Goal: Task Accomplishment & Management: Complete application form

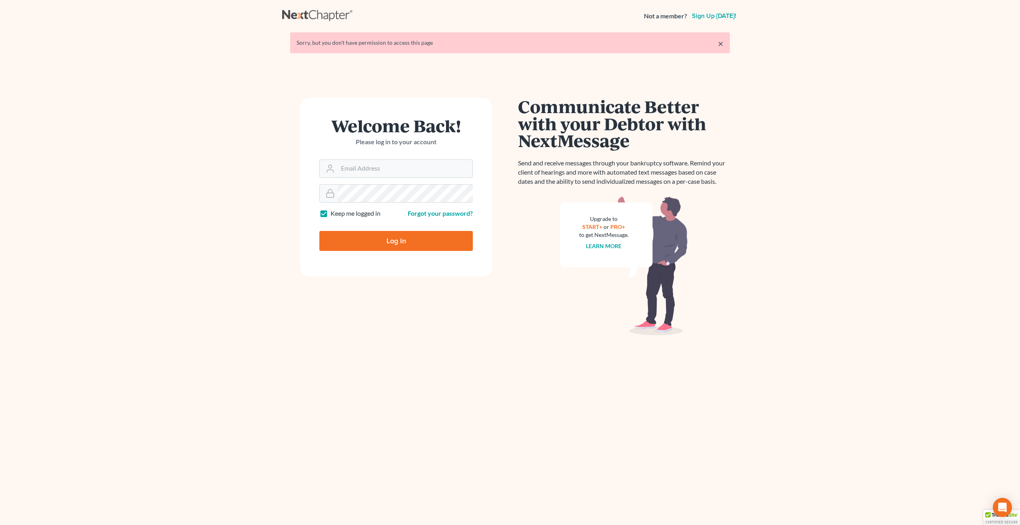
type input "[PERSON_NAME][EMAIL_ADDRESS][PERSON_NAME][DOMAIN_NAME]"
click at [443, 238] on input "Log In" at bounding box center [395, 241] width 153 height 20
type input "Thinking..."
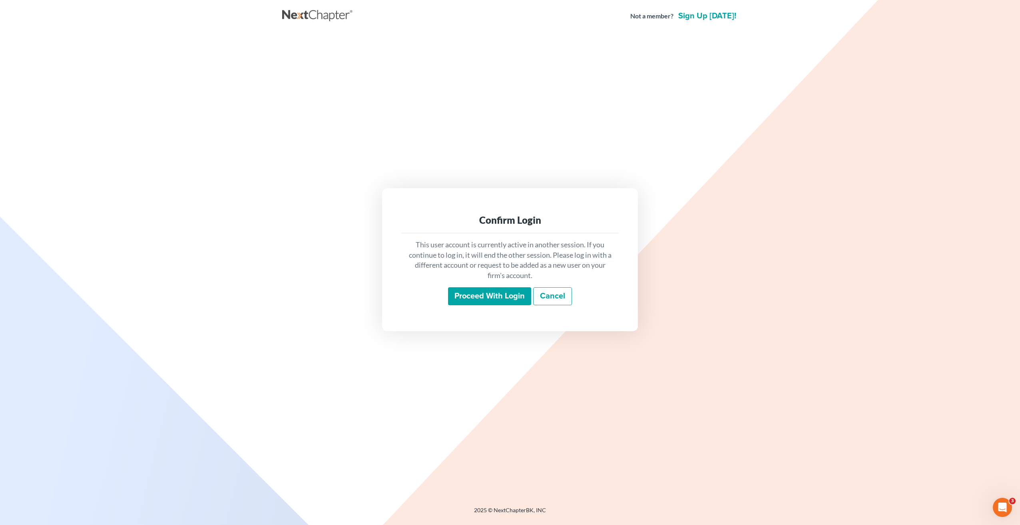
click at [493, 296] on input "Proceed with login" at bounding box center [489, 296] width 83 height 18
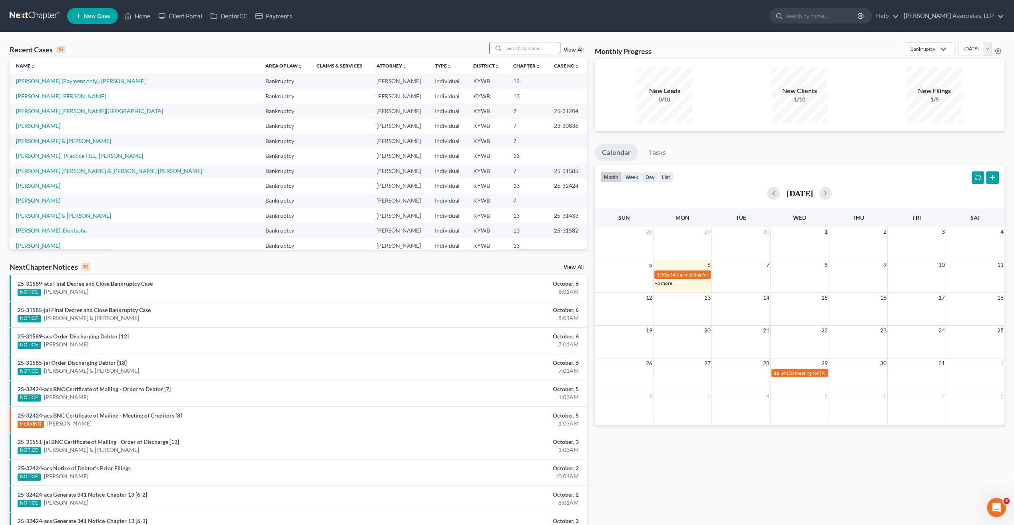
click at [537, 48] on input "search" at bounding box center [532, 48] width 56 height 12
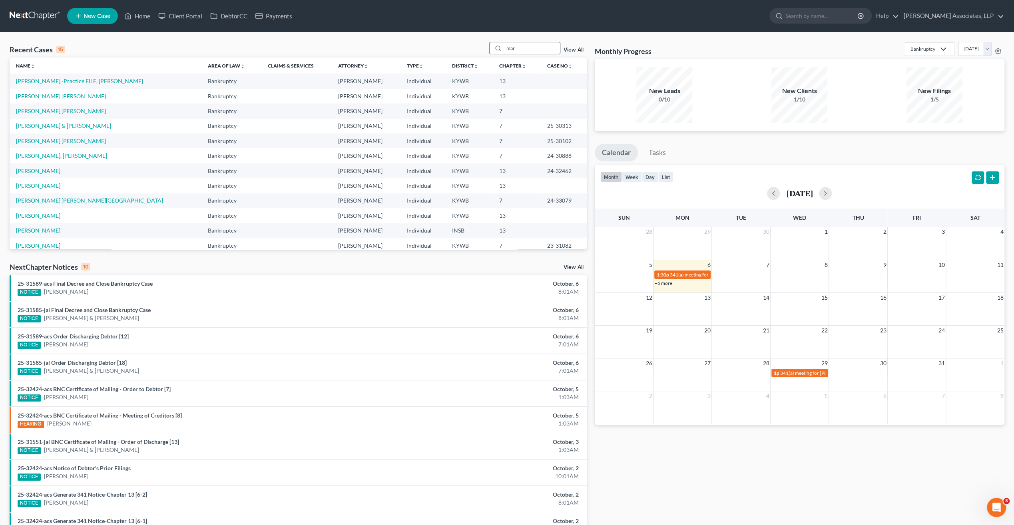
type input "mar"
click at [62, 100] on td "[PERSON_NAME] [PERSON_NAME]" at bounding box center [106, 96] width 192 height 15
click at [62, 100] on td "Reyes Cespedes, Marilin" at bounding box center [106, 96] width 192 height 15
click at [62, 98] on link "Reyes Cespedes, Marilin" at bounding box center [61, 96] width 90 height 7
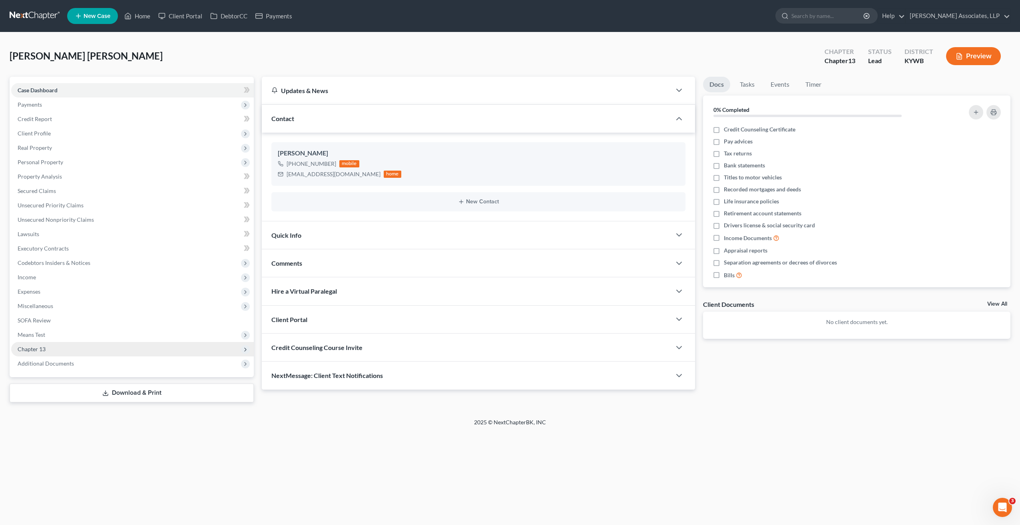
click at [37, 349] on span "Chapter 13" at bounding box center [32, 349] width 28 height 7
click at [72, 379] on span "Chapter 13 Plan" at bounding box center [54, 378] width 40 height 7
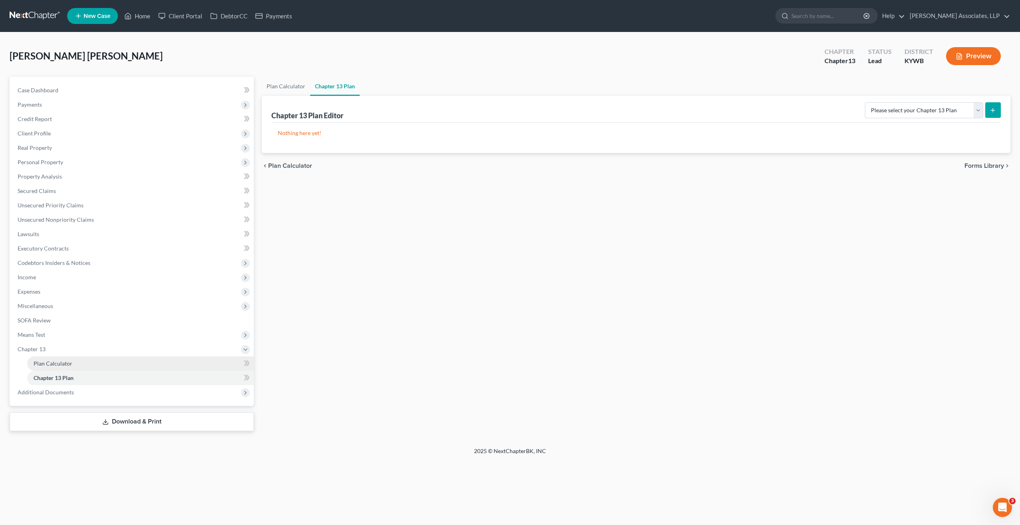
click at [65, 361] on span "Plan Calculator" at bounding box center [53, 363] width 39 height 7
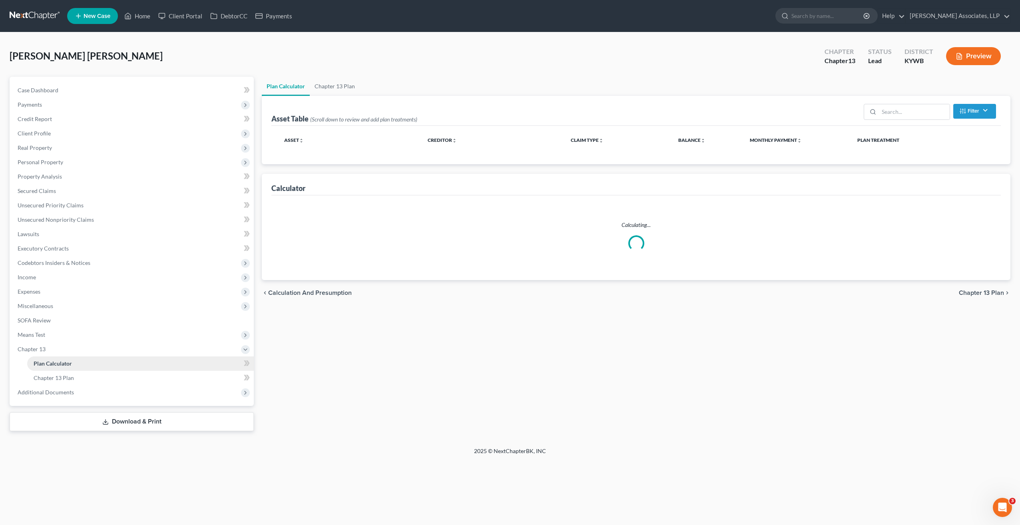
select select "59"
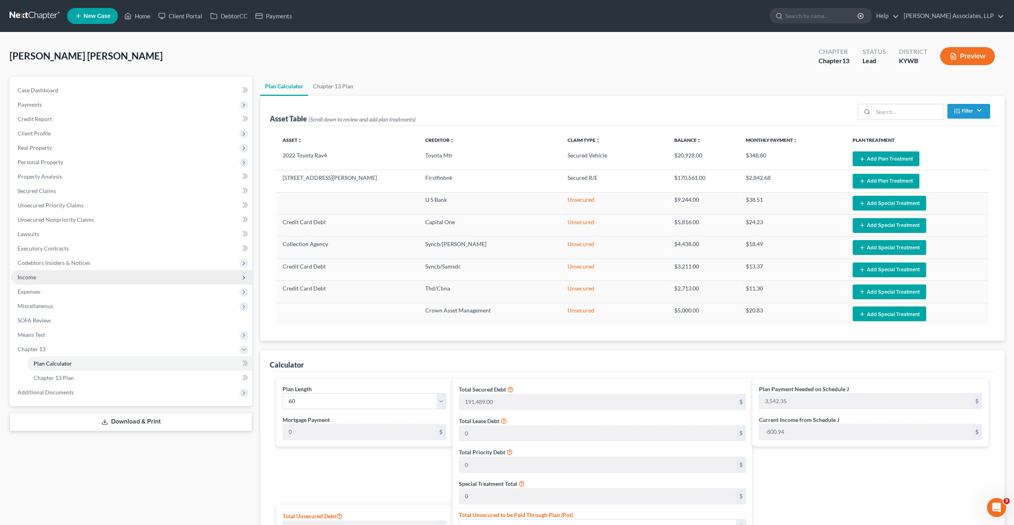
click at [34, 277] on span "Income" at bounding box center [27, 277] width 18 height 7
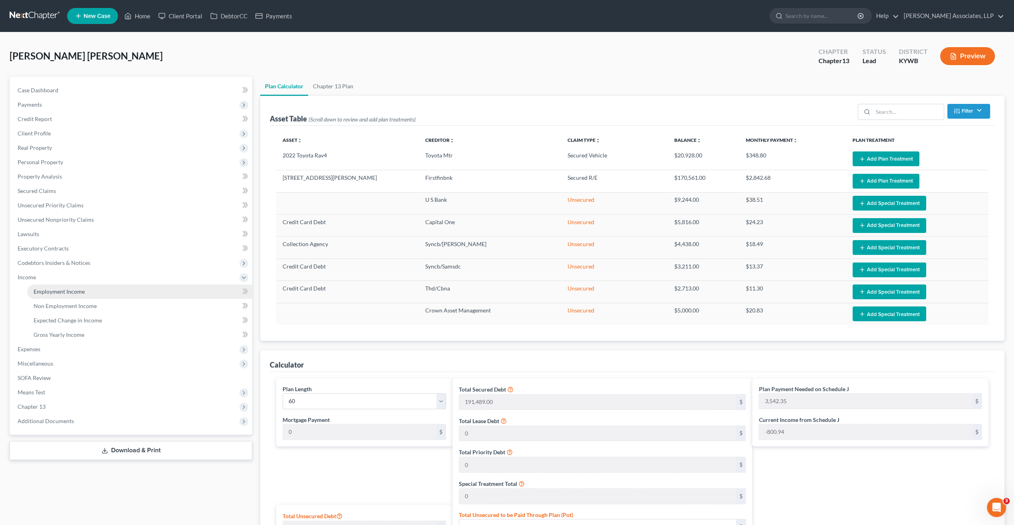
click at [51, 292] on span "Employment Income" at bounding box center [59, 291] width 51 height 7
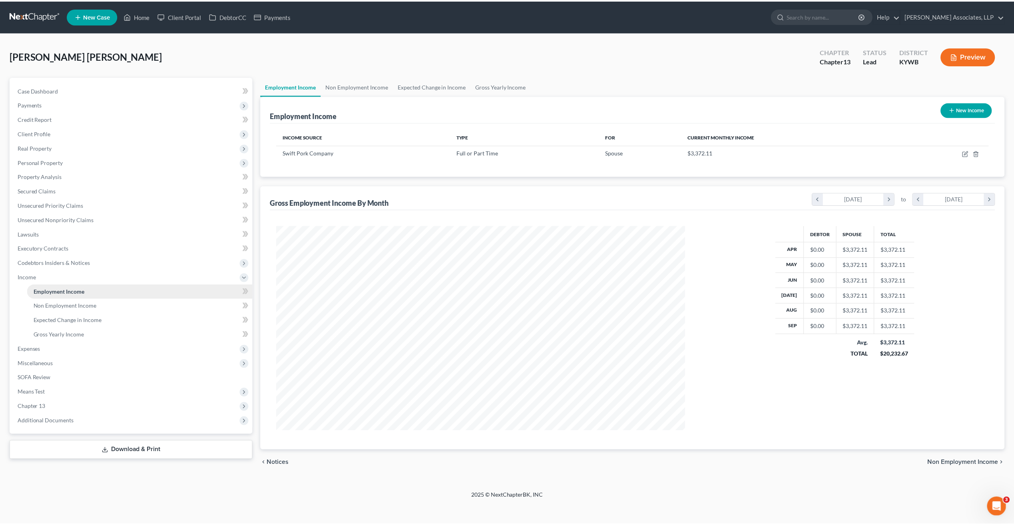
scroll to position [205, 427]
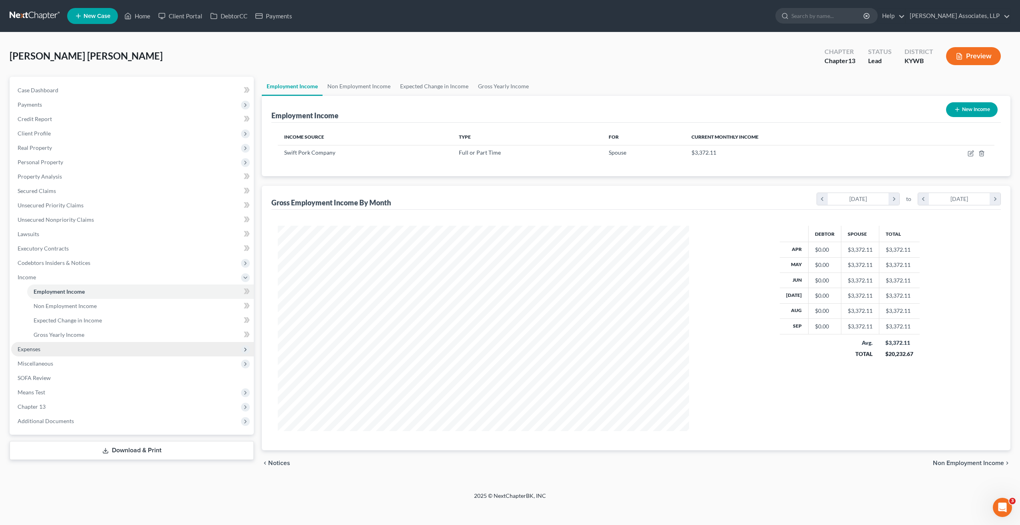
click at [33, 349] on span "Expenses" at bounding box center [29, 349] width 23 height 7
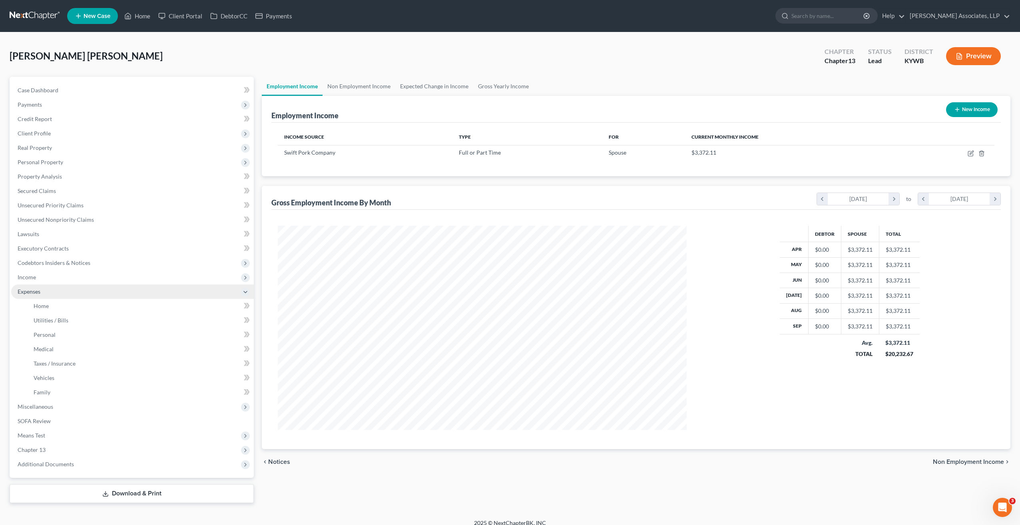
scroll to position [399521, 399301]
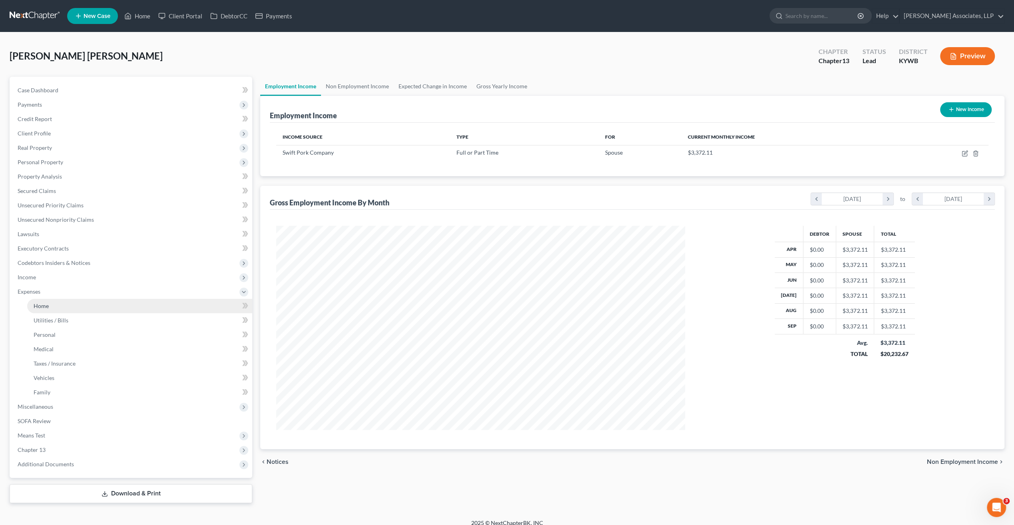
click at [39, 307] on span "Home" at bounding box center [41, 306] width 15 height 7
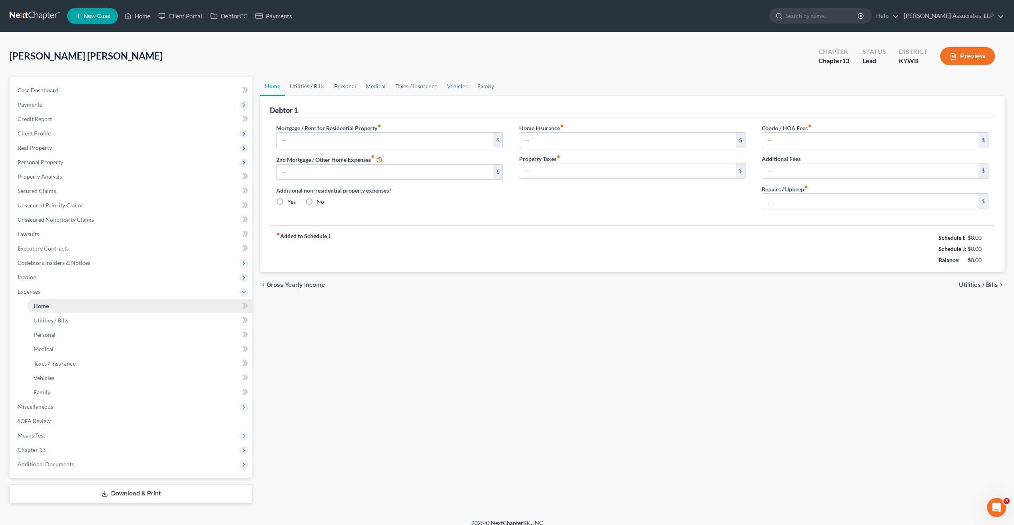
type input "850.00"
type input "0.00"
radio input "true"
type input "0.00"
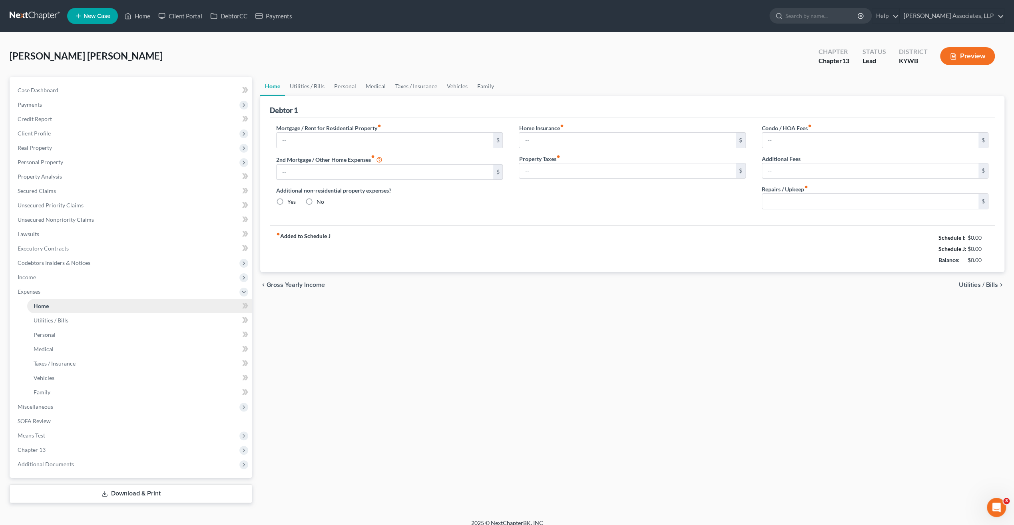
type input "220.00"
type input "0.00"
click at [32, 275] on span "Income" at bounding box center [27, 277] width 18 height 7
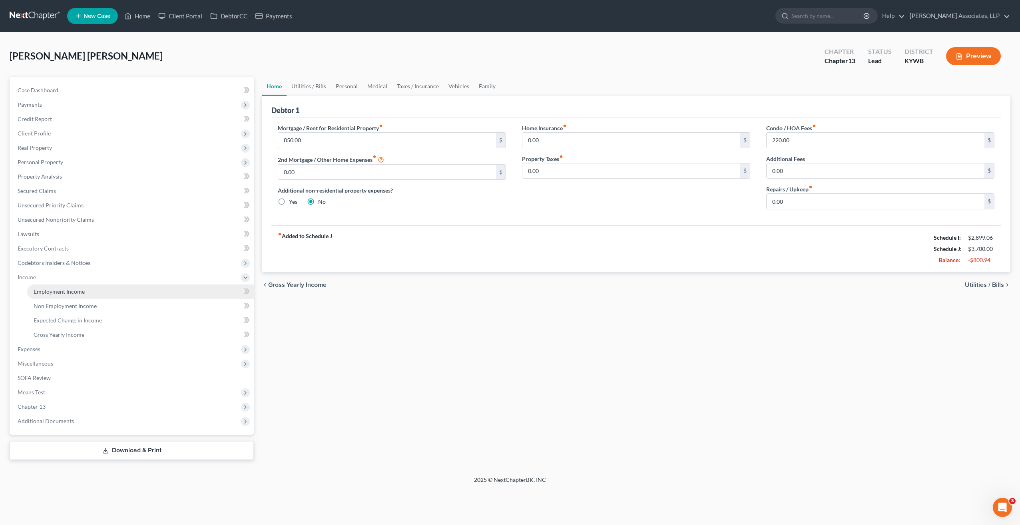
click at [63, 291] on span "Employment Income" at bounding box center [59, 291] width 51 height 7
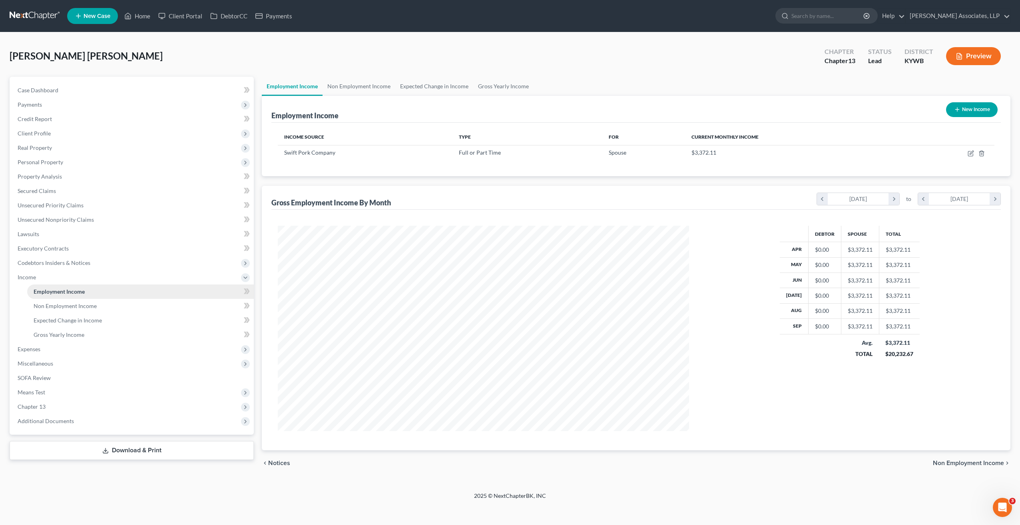
scroll to position [205, 427]
click at [48, 90] on span "Case Dashboard" at bounding box center [38, 90] width 41 height 7
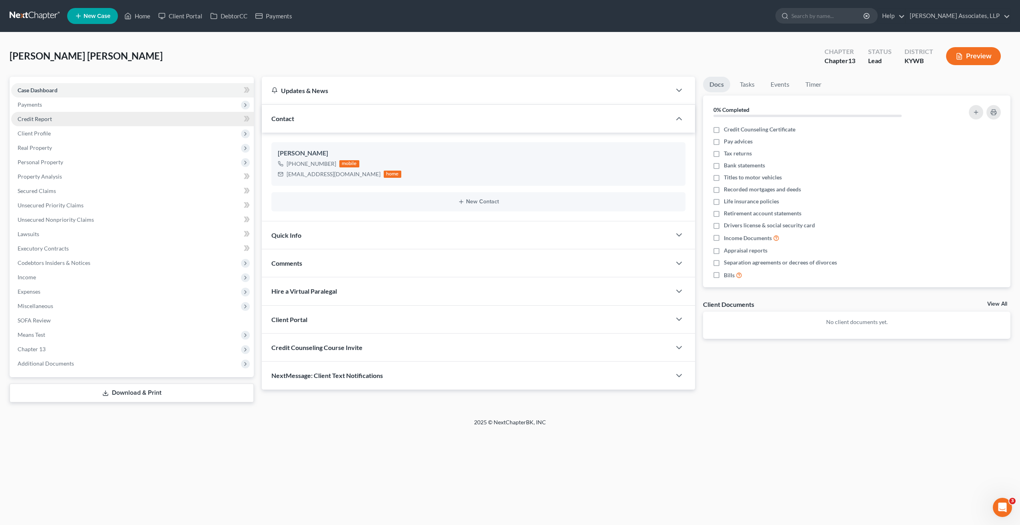
click at [46, 122] on span "Credit Report" at bounding box center [35, 119] width 34 height 7
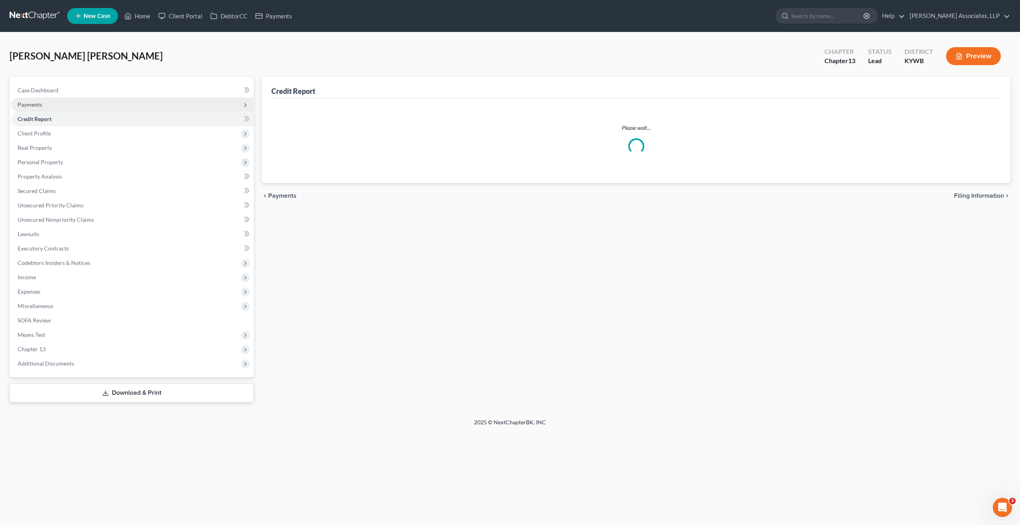
click at [40, 108] on span "Payments" at bounding box center [132, 105] width 243 height 14
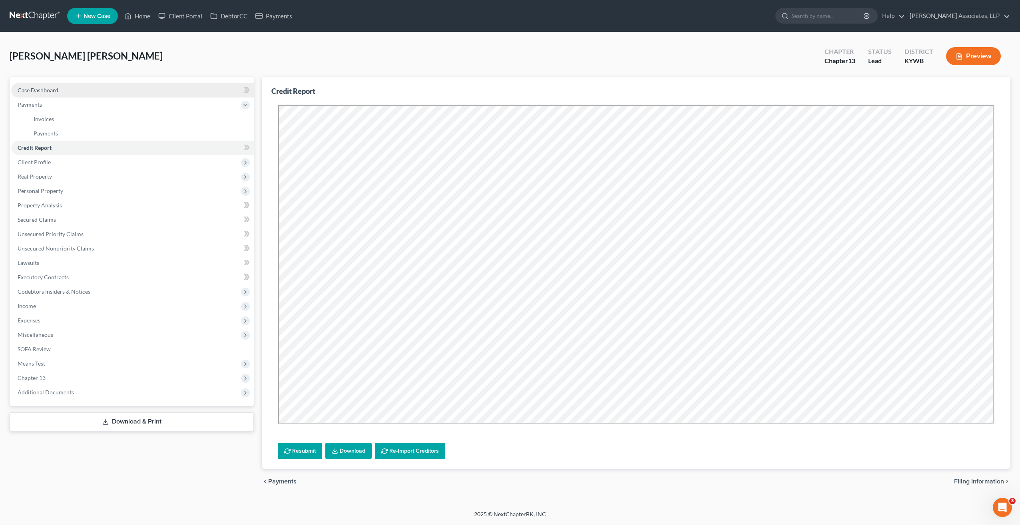
click at [42, 91] on span "Case Dashboard" at bounding box center [38, 90] width 41 height 7
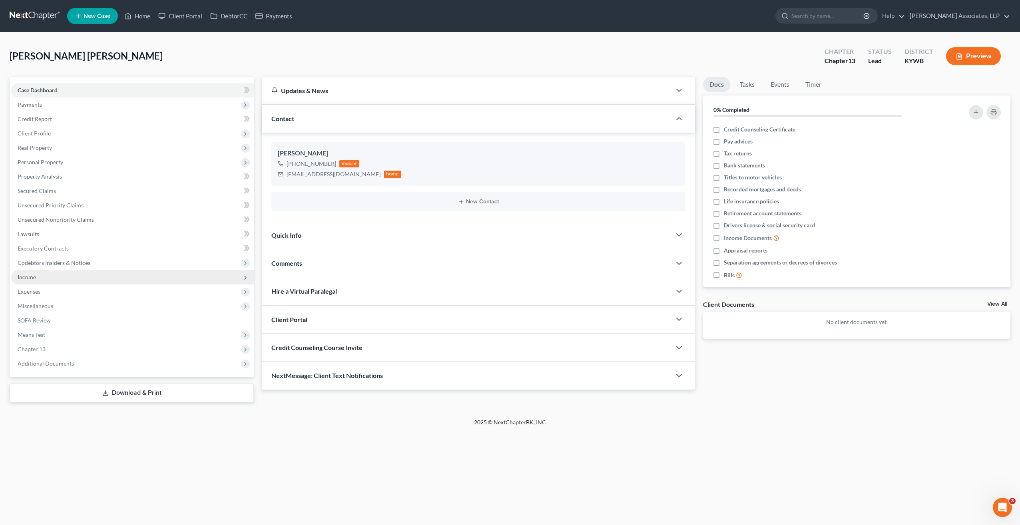
click at [35, 279] on span "Income" at bounding box center [27, 277] width 18 height 7
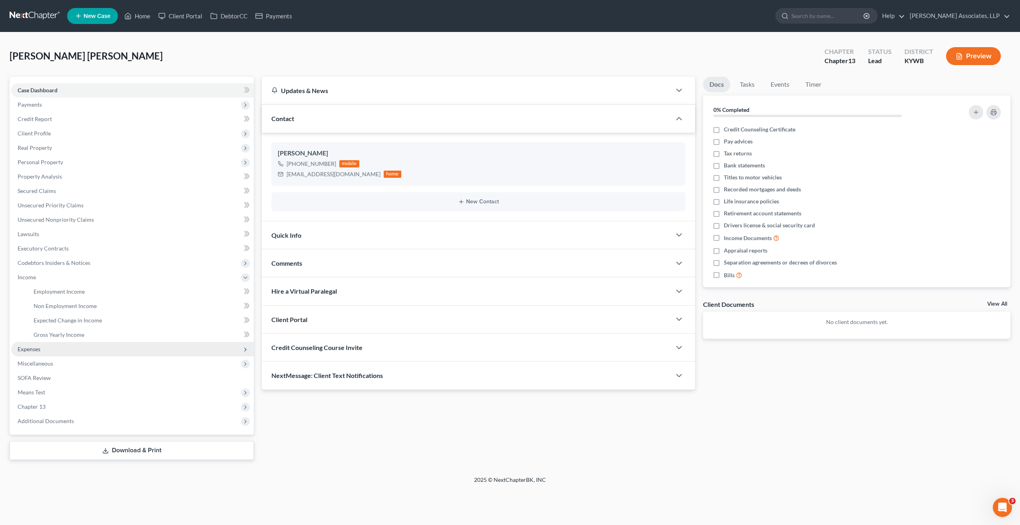
click at [36, 350] on span "Expenses" at bounding box center [29, 349] width 23 height 7
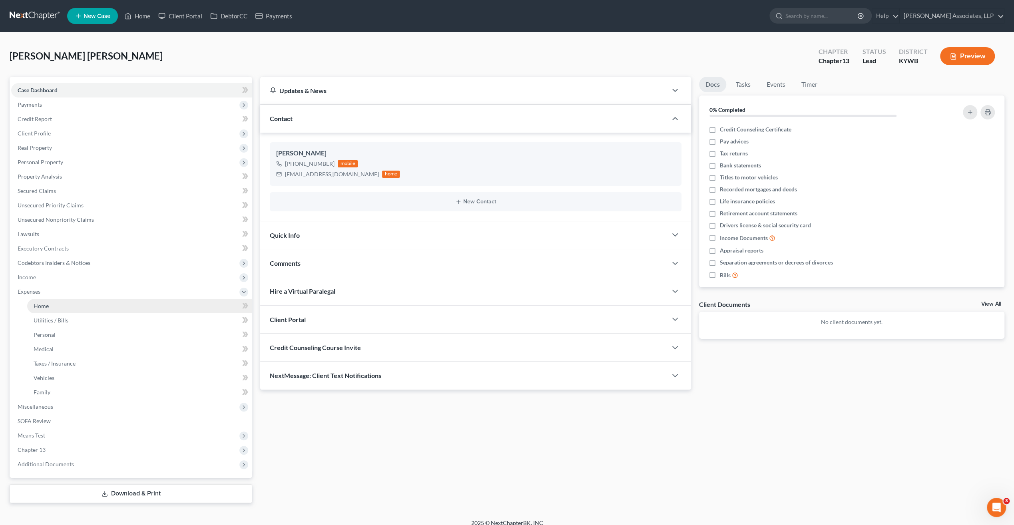
click at [40, 309] on span "Home" at bounding box center [41, 306] width 15 height 7
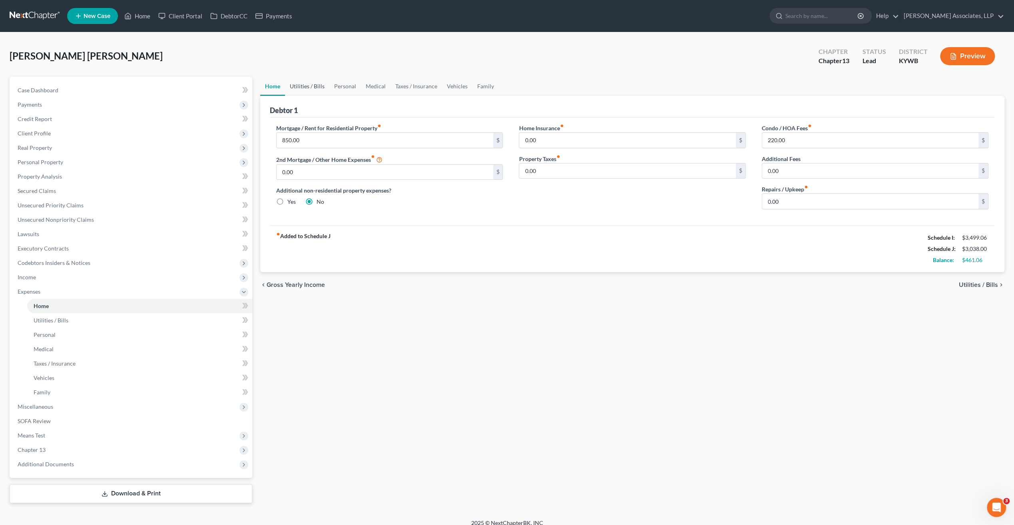
click at [309, 89] on link "Utilities / Bills" at bounding box center [307, 86] width 44 height 19
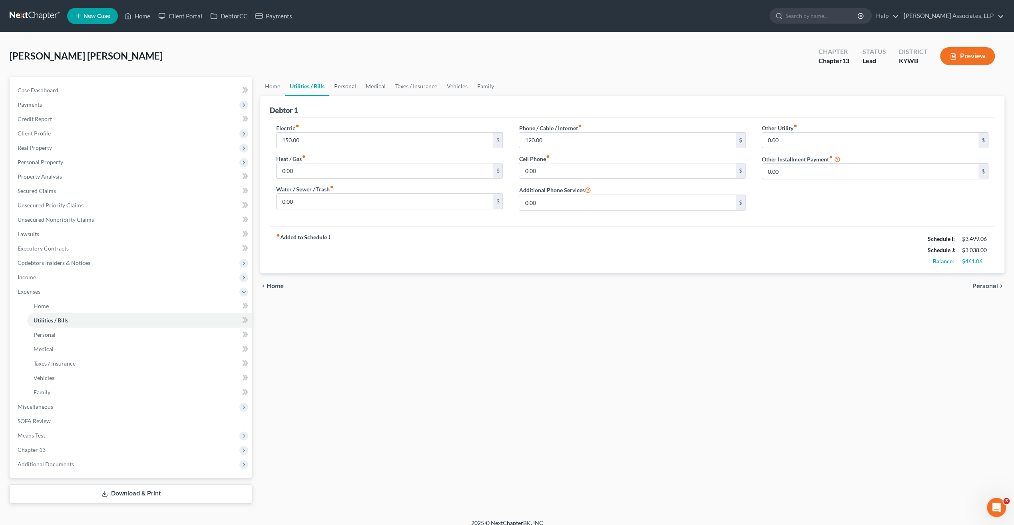
click at [341, 84] on link "Personal" at bounding box center [345, 86] width 32 height 19
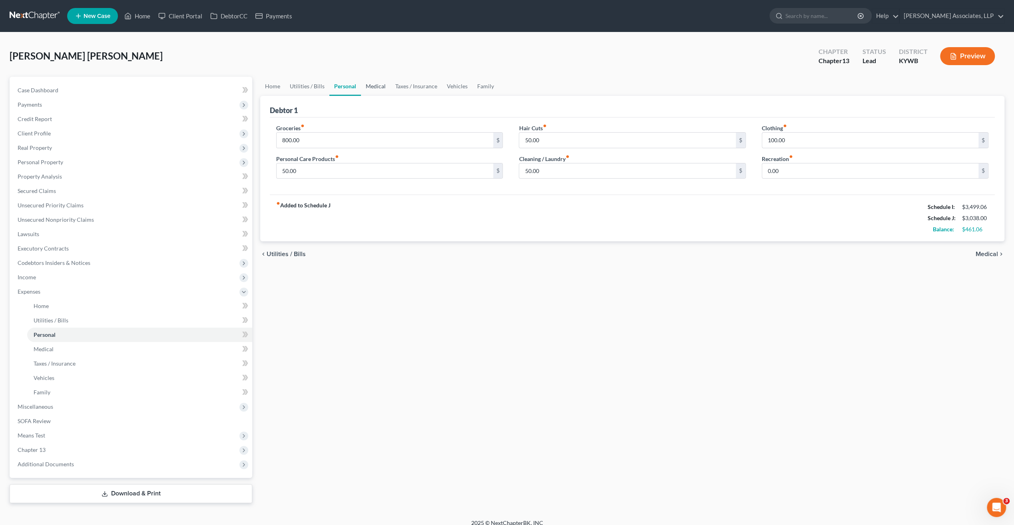
click at [374, 82] on link "Medical" at bounding box center [376, 86] width 30 height 19
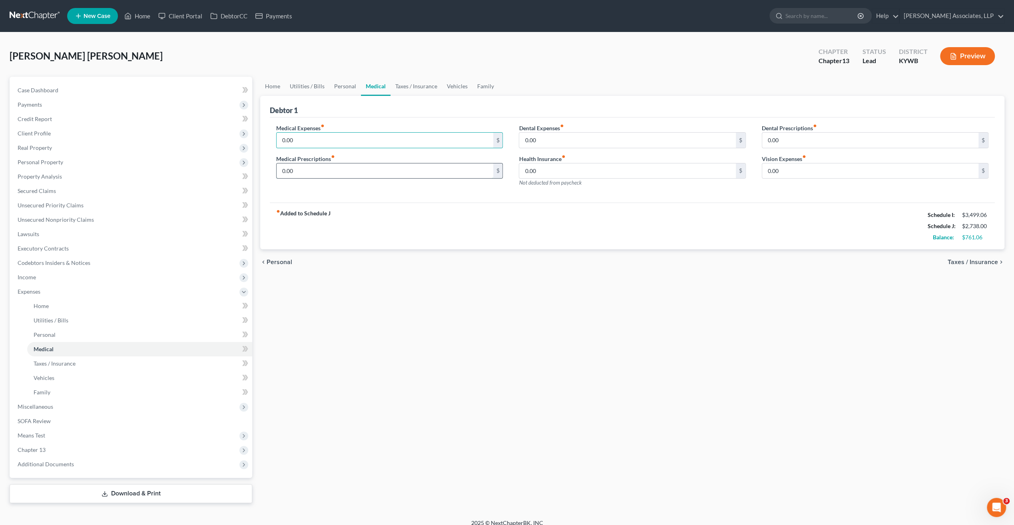
click at [316, 175] on input "0.00" at bounding box center [385, 170] width 216 height 15
type input "6"
type input "300.00"
click at [402, 169] on input "0.00" at bounding box center [385, 170] width 216 height 15
click at [55, 263] on span "Codebtors Insiders & Notices" at bounding box center [54, 262] width 73 height 7
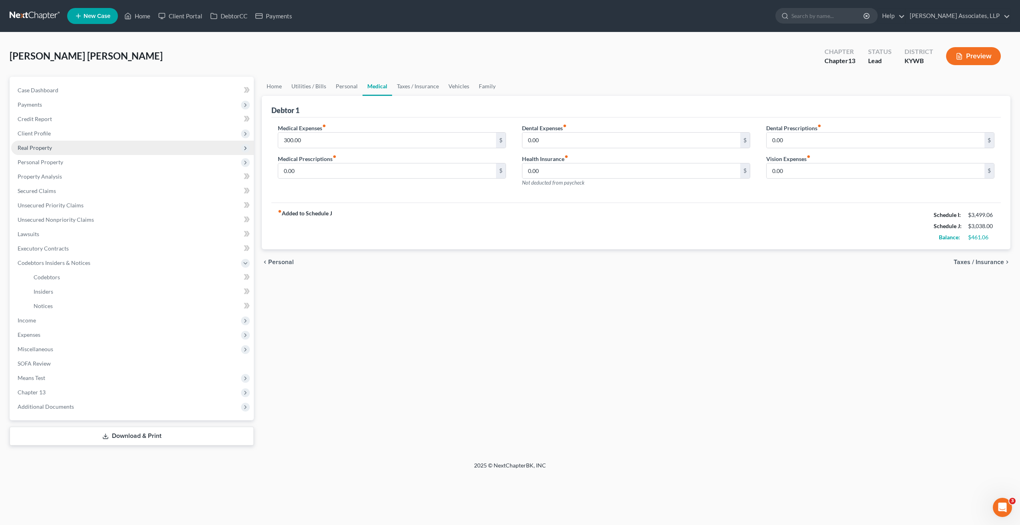
click at [40, 151] on span "Real Property" at bounding box center [132, 148] width 243 height 14
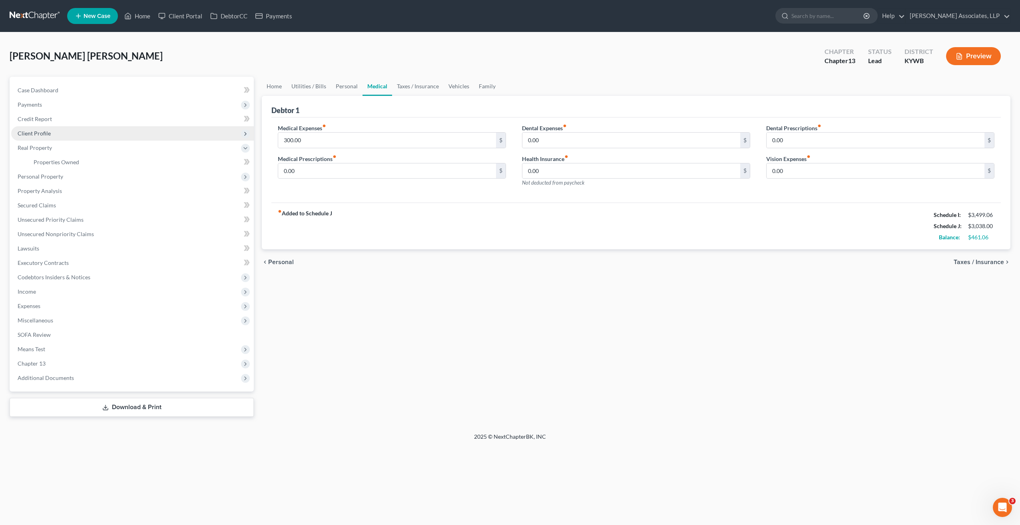
click at [42, 131] on span "Client Profile" at bounding box center [34, 133] width 33 height 7
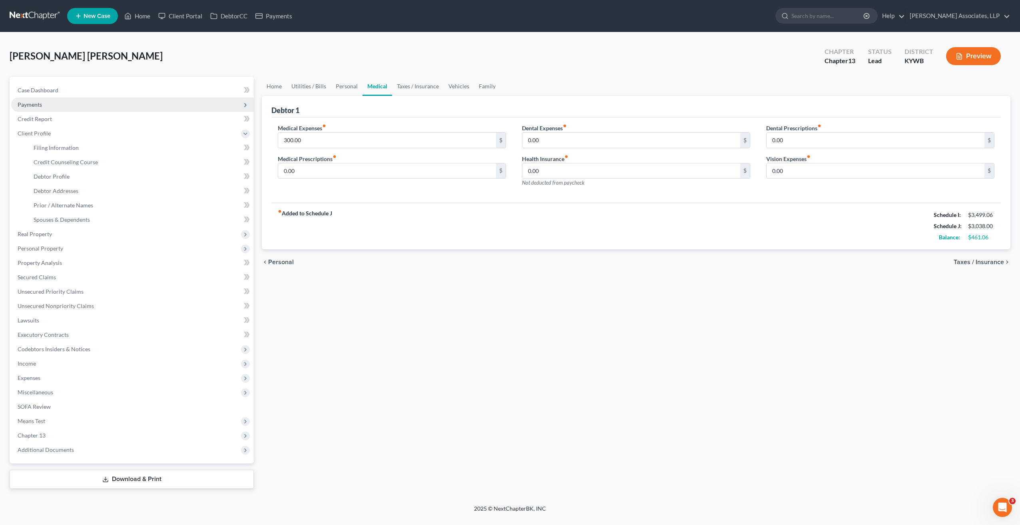
click at [35, 105] on span "Payments" at bounding box center [30, 104] width 24 height 7
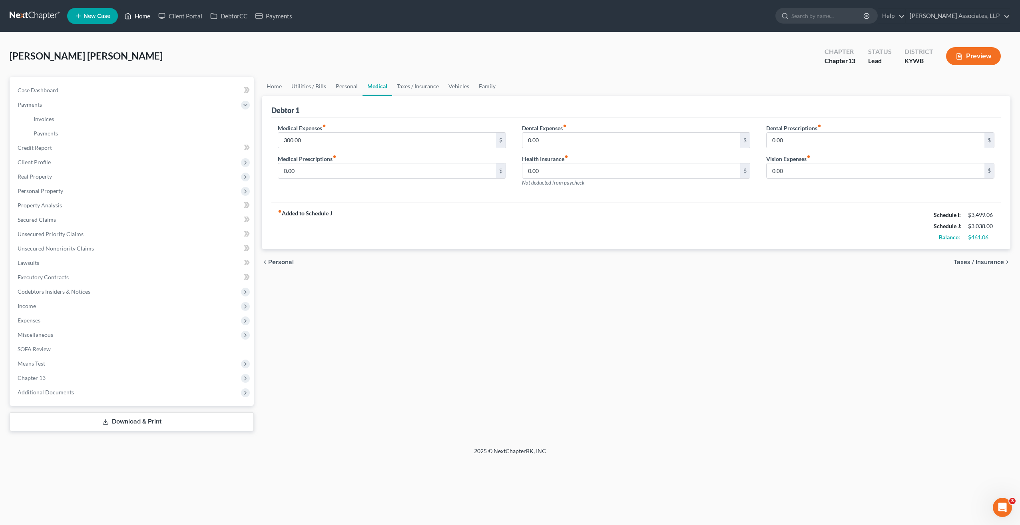
click at [141, 17] on link "Home" at bounding box center [137, 16] width 34 height 14
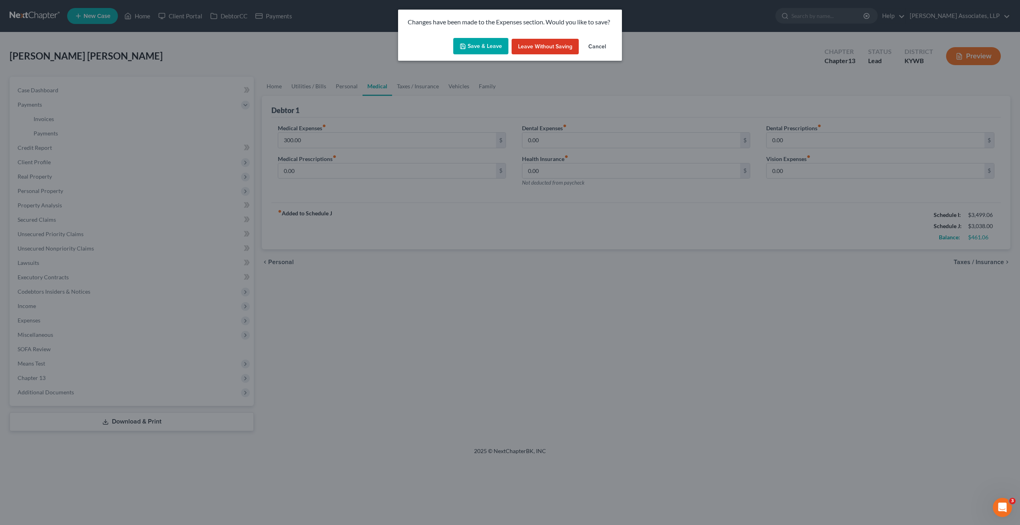
click at [472, 45] on button "Save & Leave" at bounding box center [480, 46] width 55 height 17
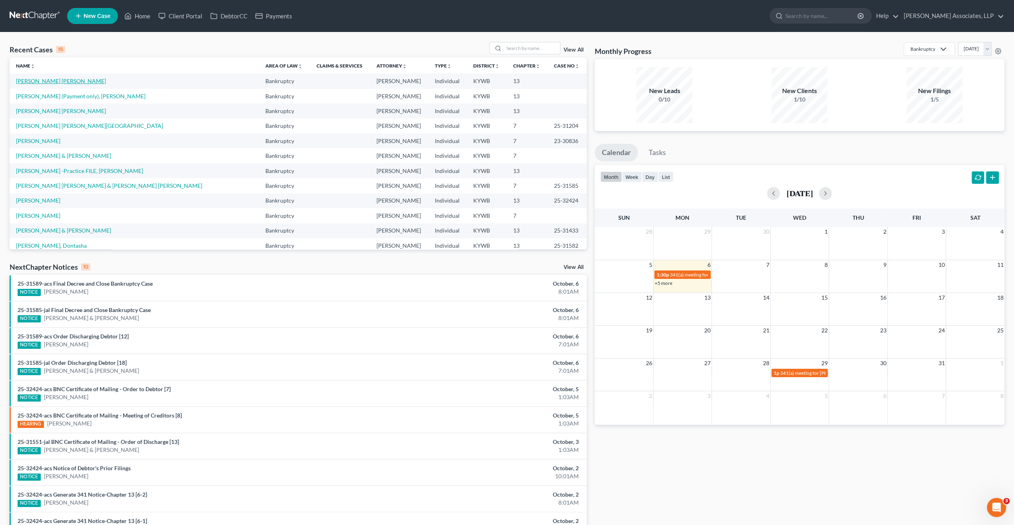
click at [73, 82] on link "Reyes Cespedes, Marilin" at bounding box center [61, 81] width 90 height 7
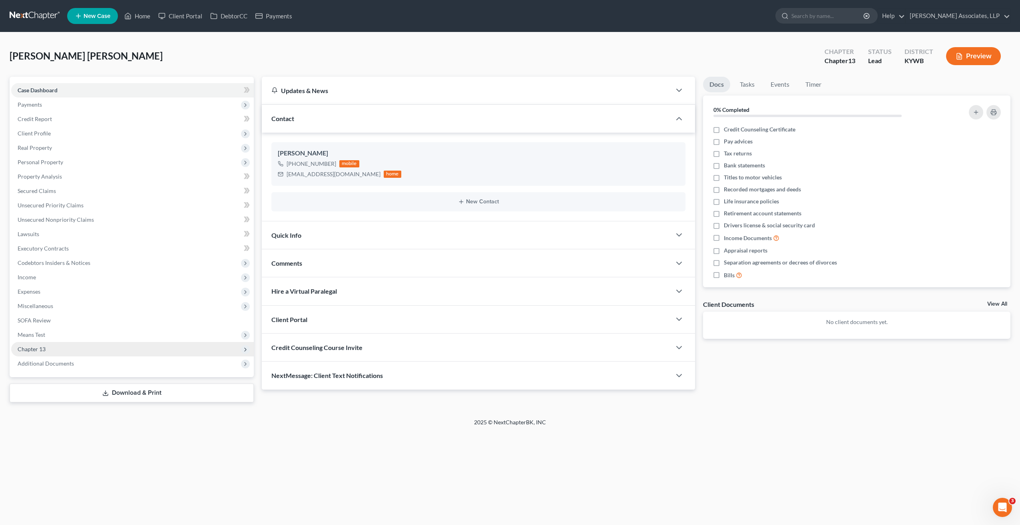
click at [29, 349] on span "Chapter 13" at bounding box center [32, 349] width 28 height 7
click at [38, 376] on span "Chapter 13 Plan" at bounding box center [54, 378] width 40 height 7
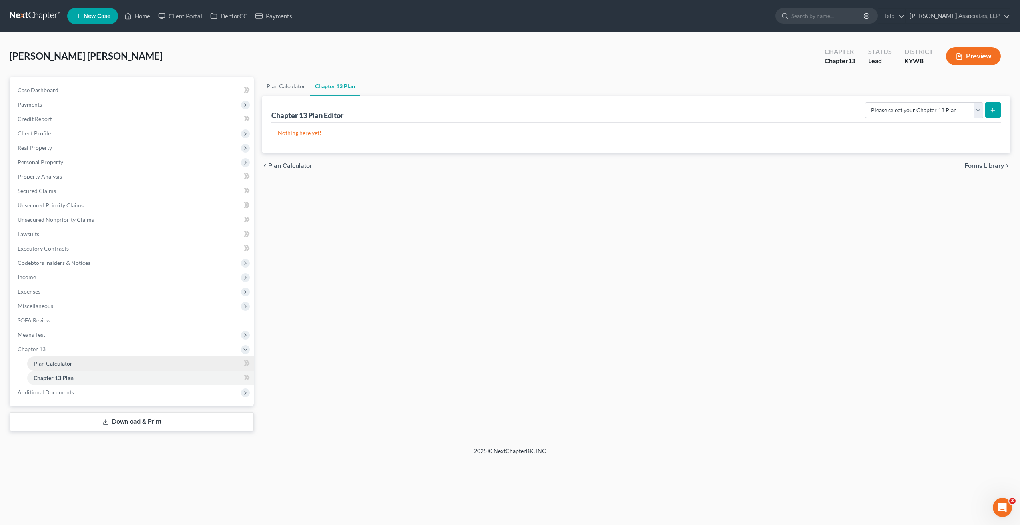
click at [55, 364] on span "Plan Calculator" at bounding box center [53, 363] width 39 height 7
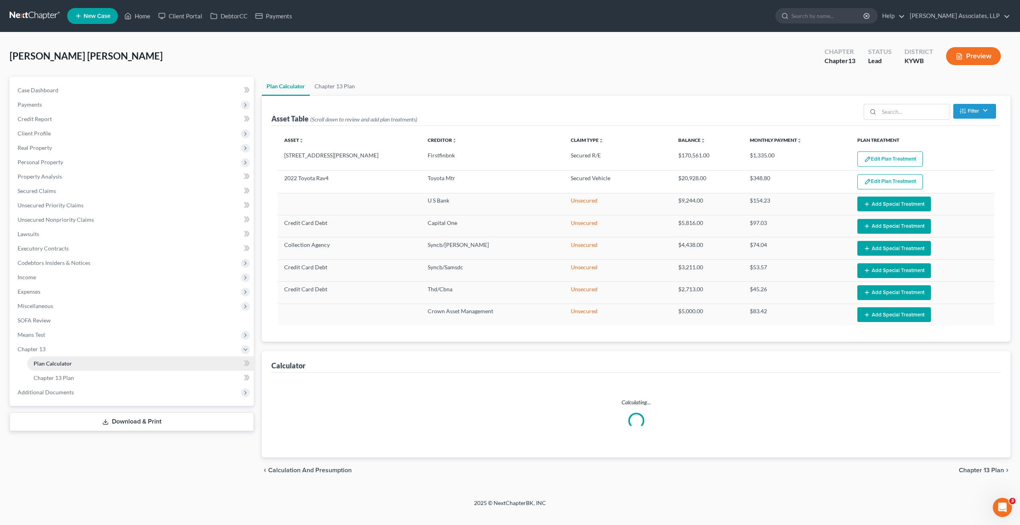
select select "59"
